Goal: Communication & Community: Answer question/provide support

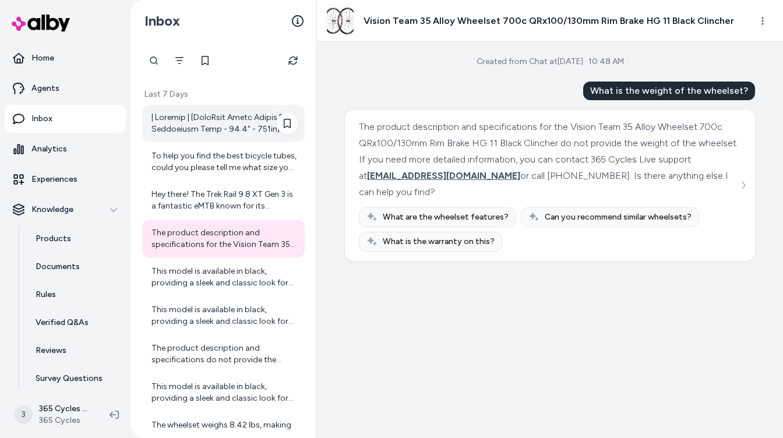
click at [203, 121] on div at bounding box center [224, 123] width 146 height 23
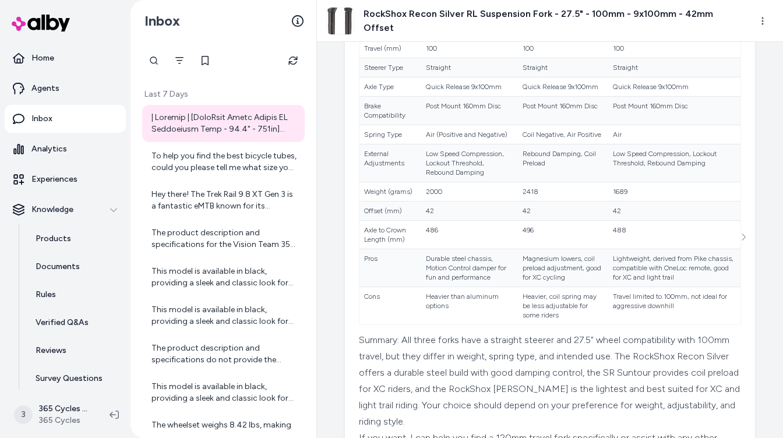
scroll to position [697, 0]
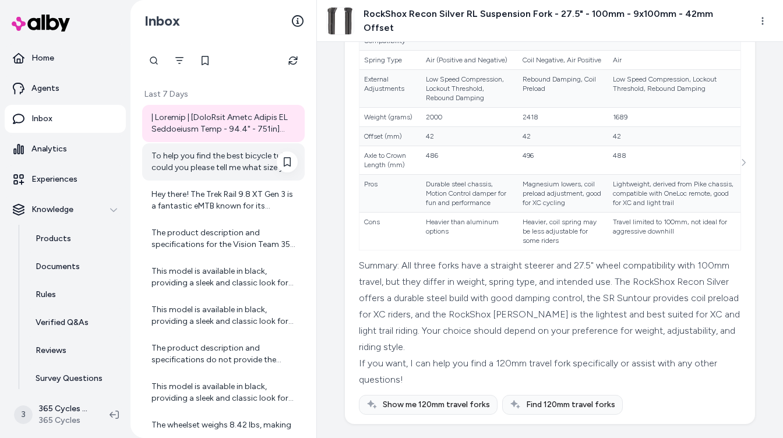
click at [249, 168] on div "To help you find the best bicycle tubes, could you please tell me what size you…" at bounding box center [224, 161] width 146 height 23
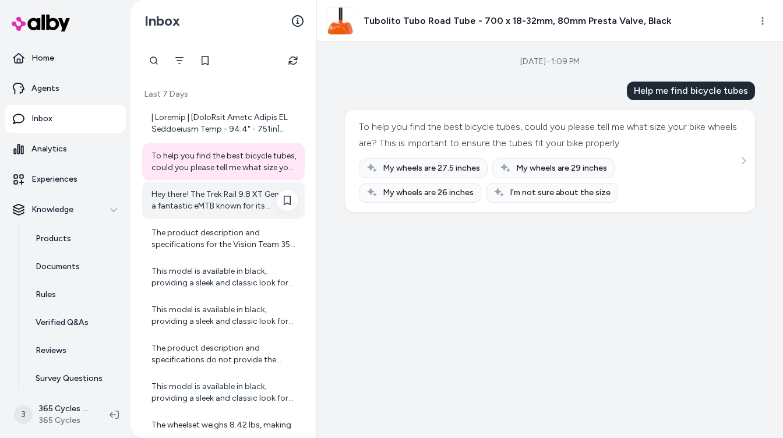
click at [237, 185] on div "Hey there! The Trek Rail 9.8 XT Gen 3 is a fantastic eMTB known for its perform…" at bounding box center [223, 200] width 162 height 37
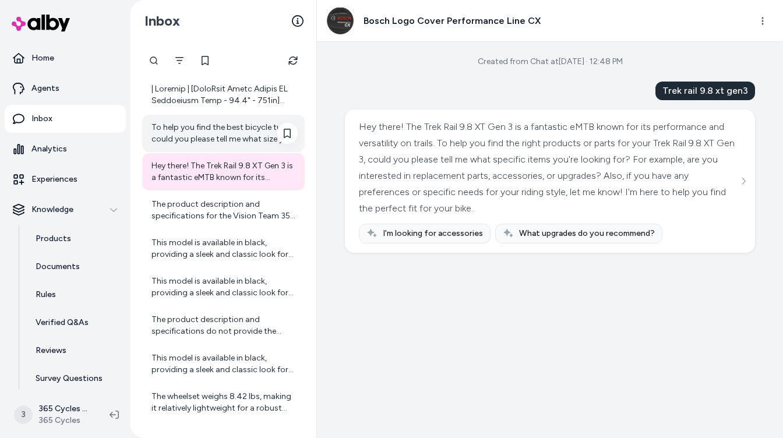
scroll to position [30, 0]
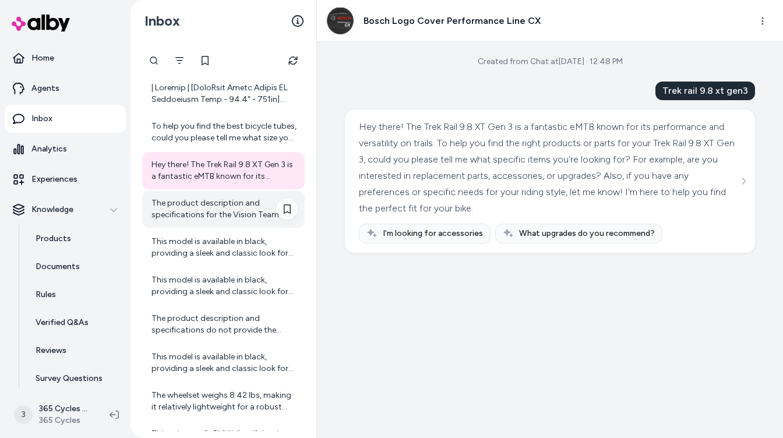
click at [218, 208] on div "The product description and specifications for the Vision Team 35 Alloy Wheelse…" at bounding box center [224, 208] width 146 height 23
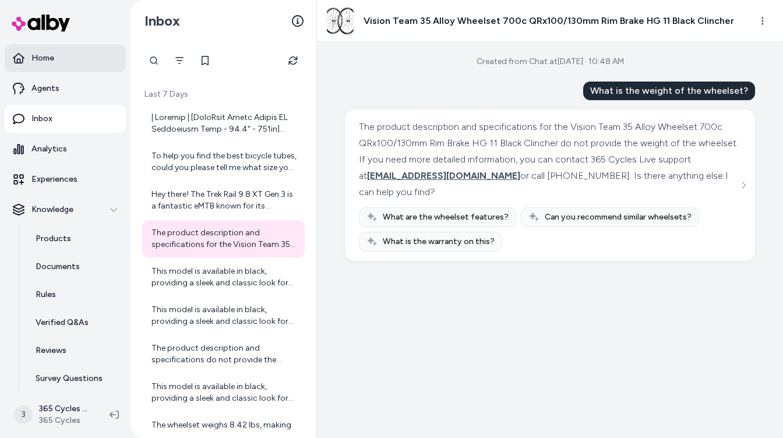
click at [45, 54] on p "Home" at bounding box center [42, 58] width 23 height 12
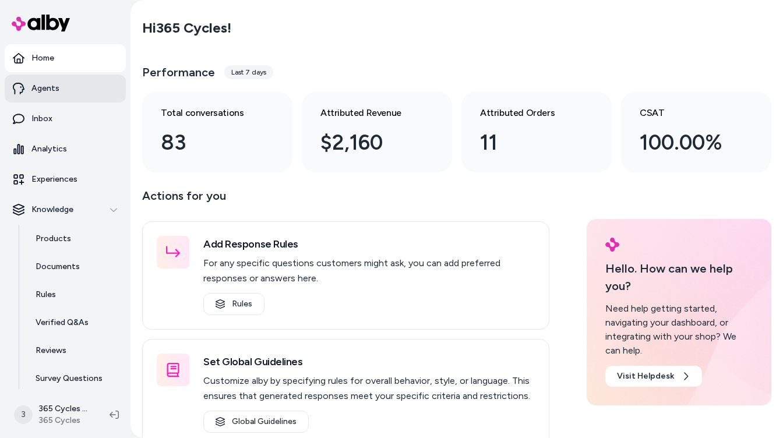
click at [35, 96] on link "Agents" at bounding box center [65, 89] width 121 height 28
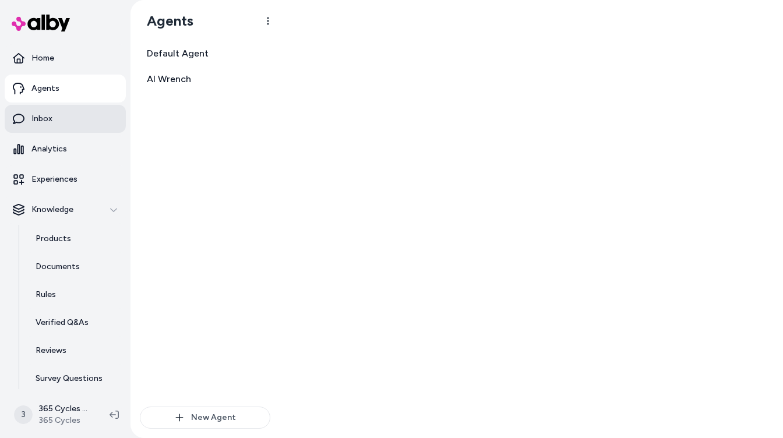
click at [44, 120] on p "Inbox" at bounding box center [41, 119] width 21 height 12
